Goal: Navigation & Orientation: Find specific page/section

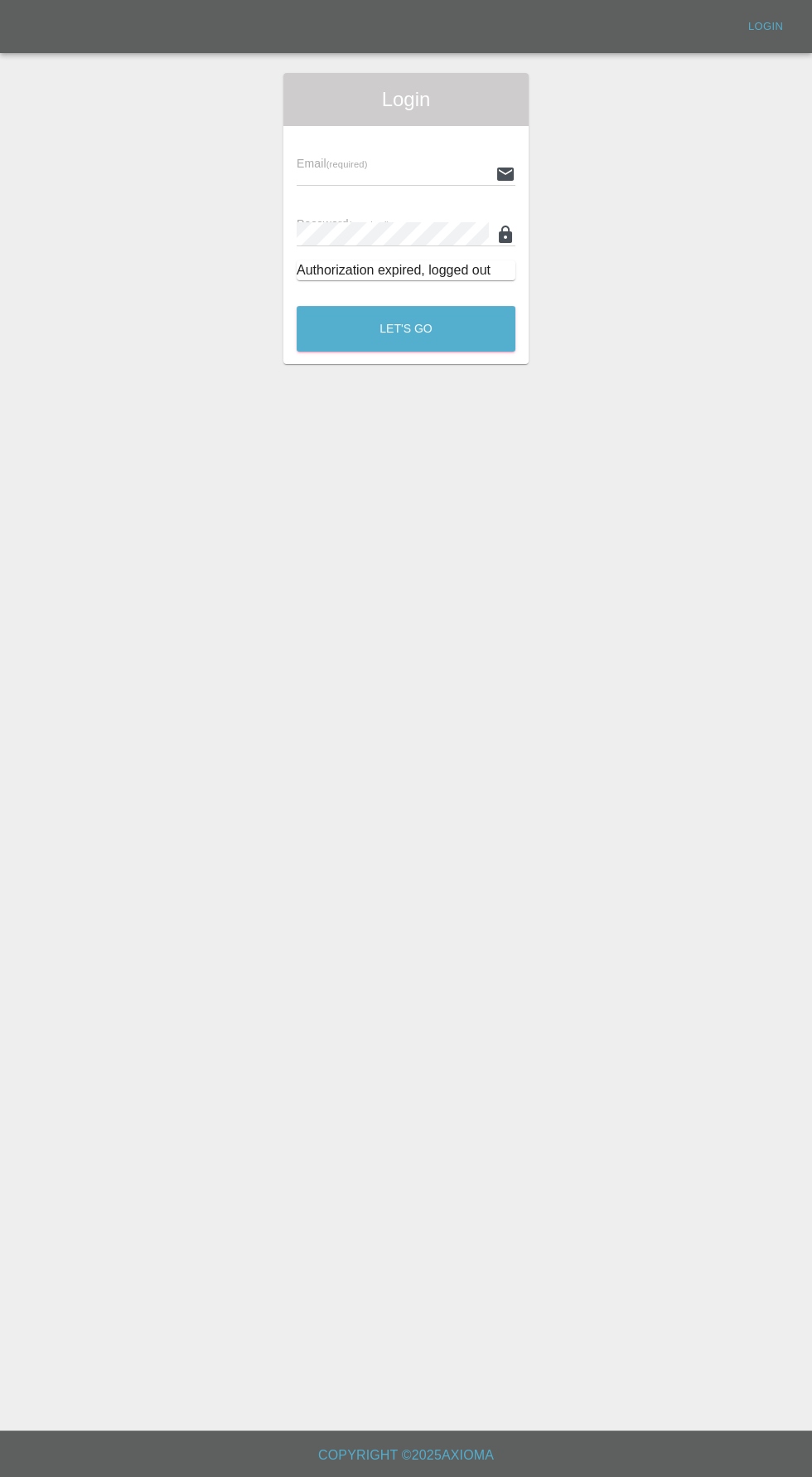
click at [420, 176] on input "text" at bounding box center [392, 173] width 192 height 24
type input "[EMAIL_ADDRESS][DOMAIN_NAME]"
click at [297, 306] on button "Let's Go" at bounding box center [406, 329] width 219 height 46
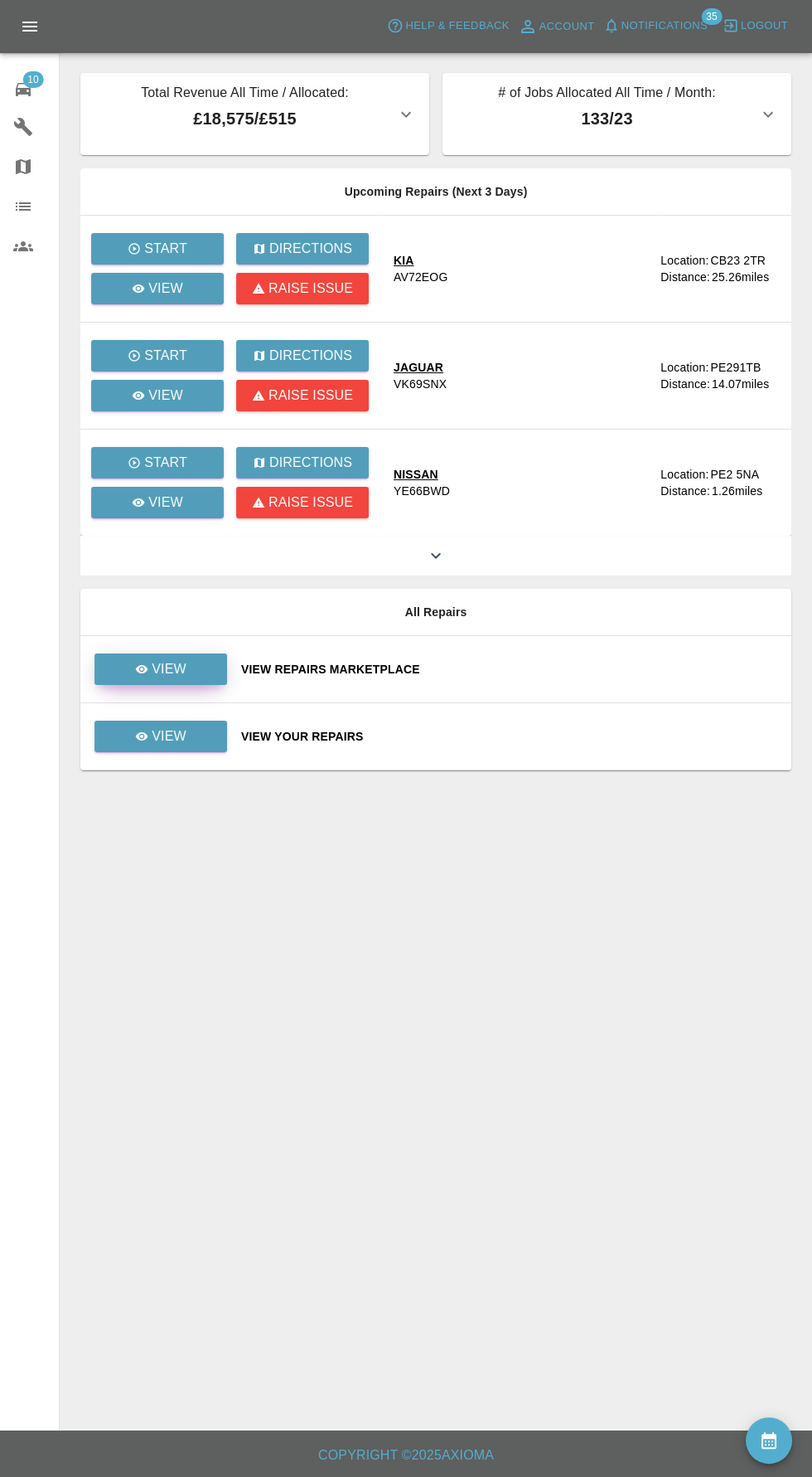
click at [186, 657] on link "View" at bounding box center [161, 668] width 133 height 31
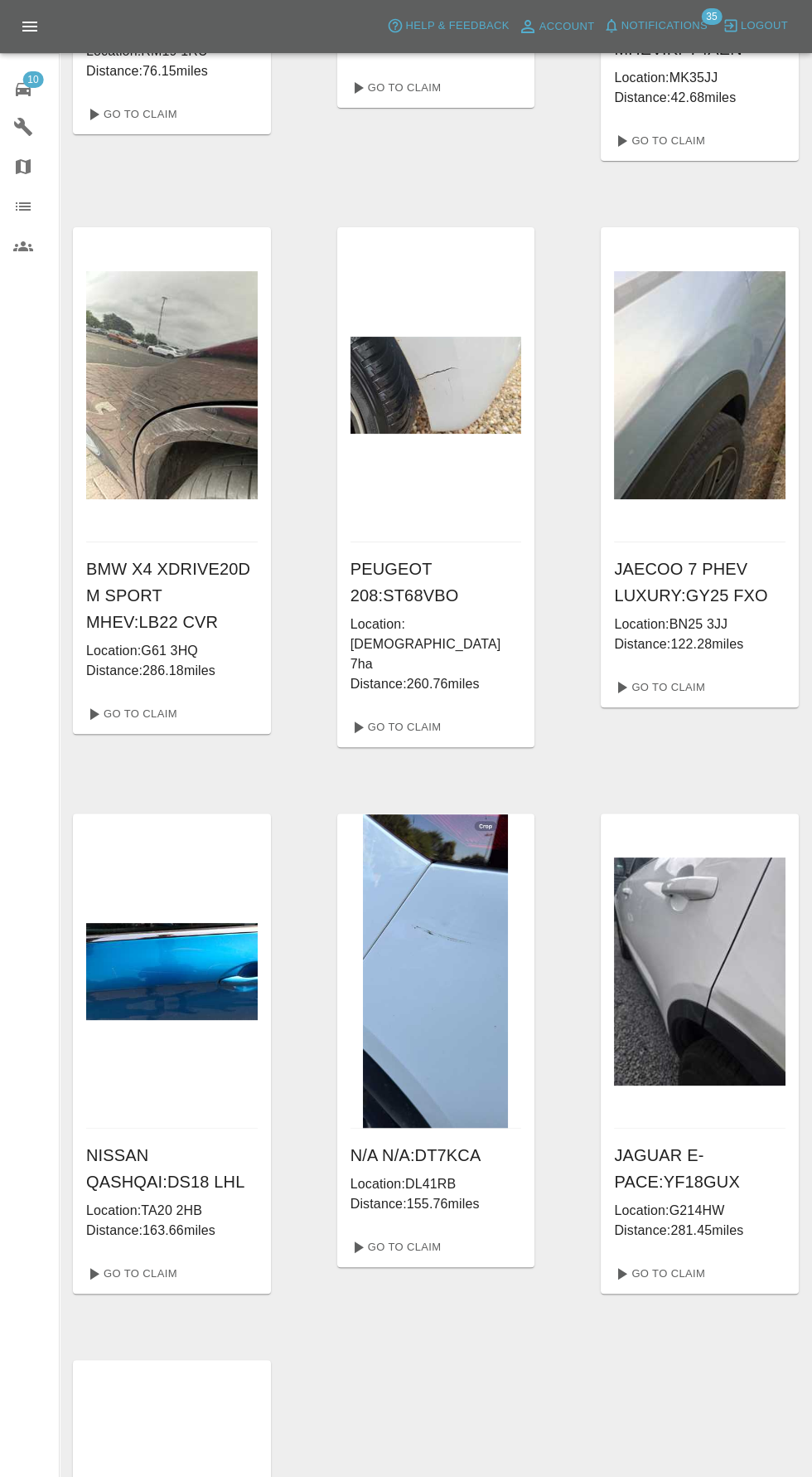
scroll to position [716, 0]
